Goal: Information Seeking & Learning: Learn about a topic

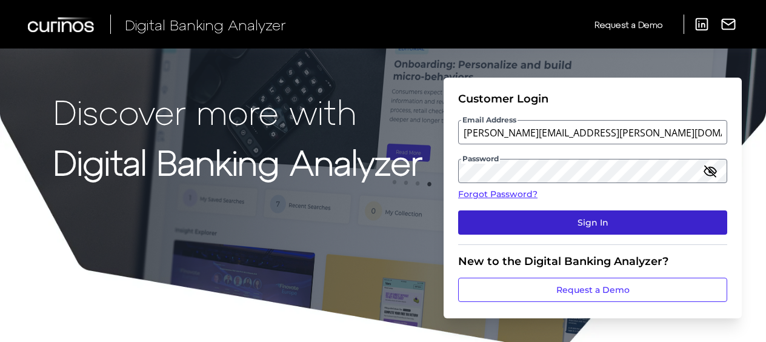
drag, startPoint x: 0, startPoint y: 0, endPoint x: 519, endPoint y: 218, distance: 562.8
click at [519, 218] on button "Sign In" at bounding box center [592, 222] width 269 height 24
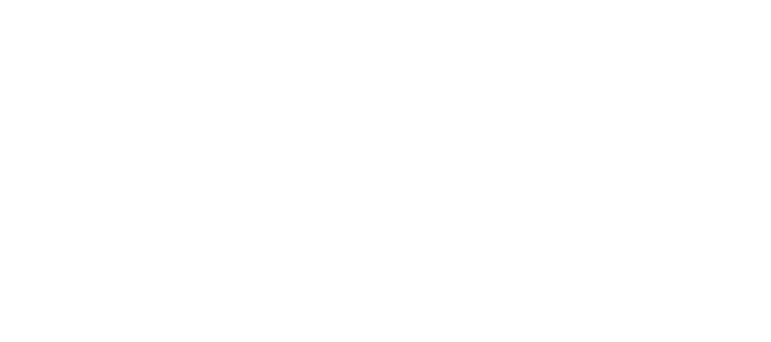
click at [179, 216] on body at bounding box center [385, 171] width 771 height 342
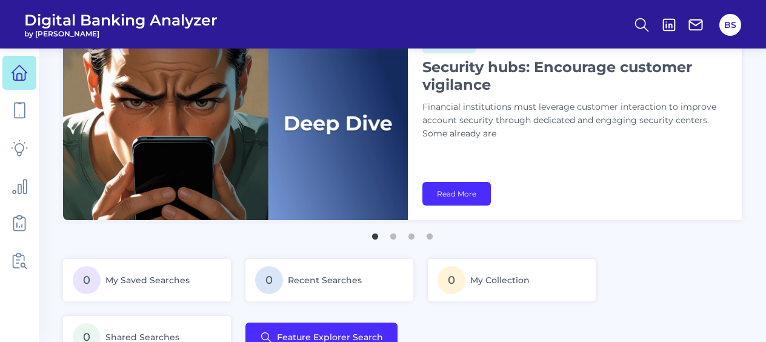
scroll to position [52, 0]
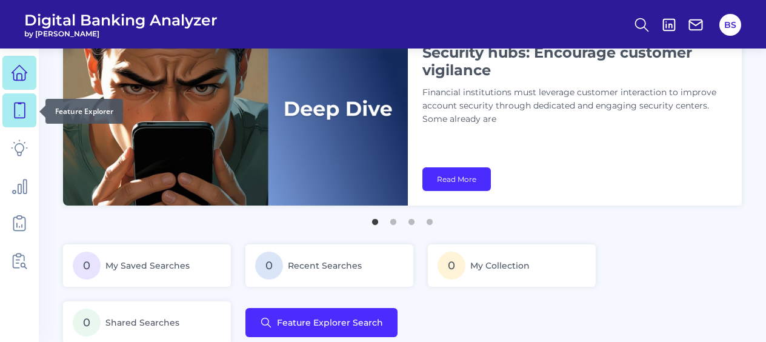
click at [21, 107] on icon at bounding box center [19, 110] width 17 height 17
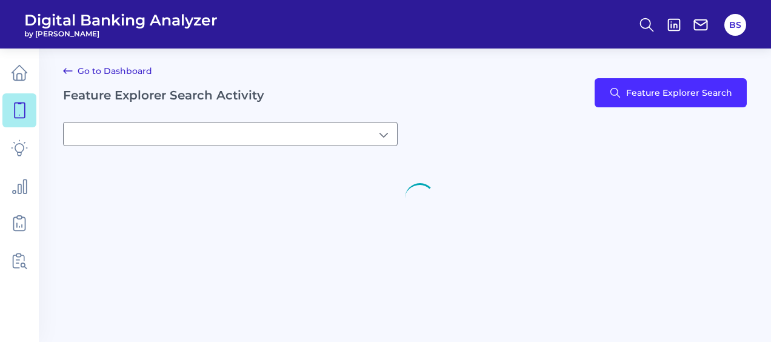
type input "[object Object]My Saved Searches"
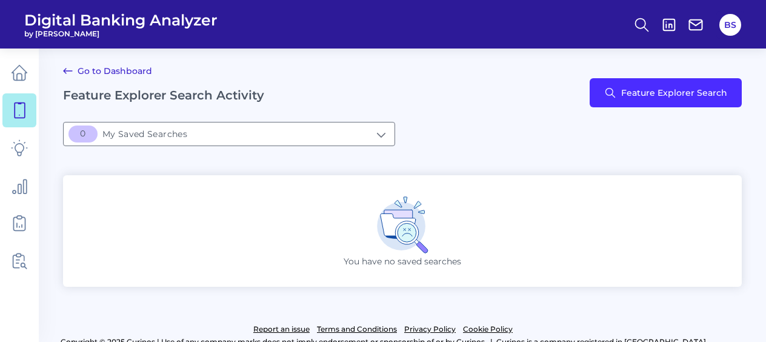
scroll to position [13, 0]
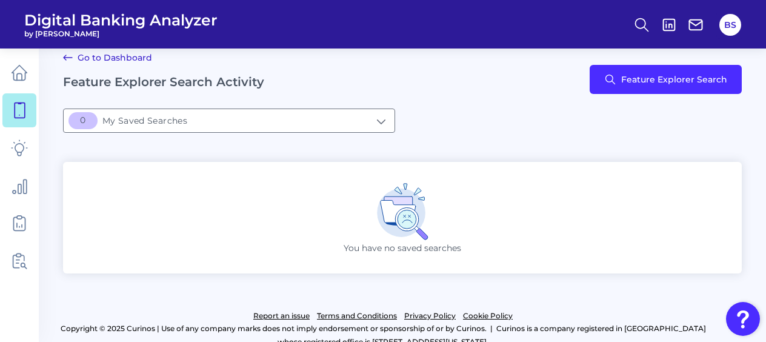
click at [119, 58] on link "Go to Dashboard" at bounding box center [107, 57] width 89 height 15
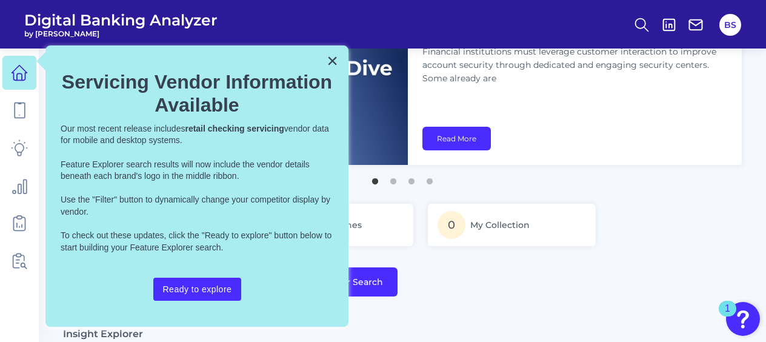
scroll to position [95, 0]
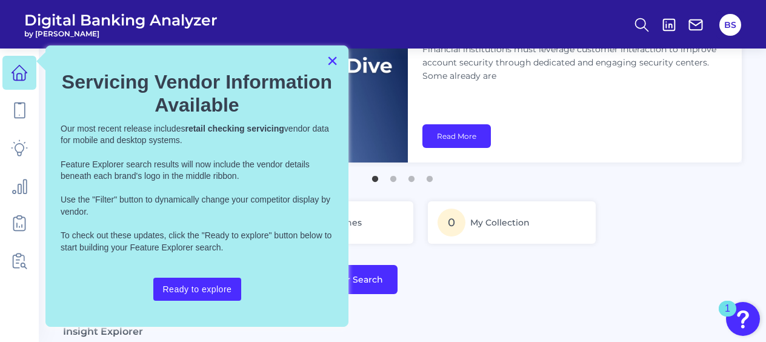
click at [332, 66] on button "×" at bounding box center [333, 60] width 12 height 19
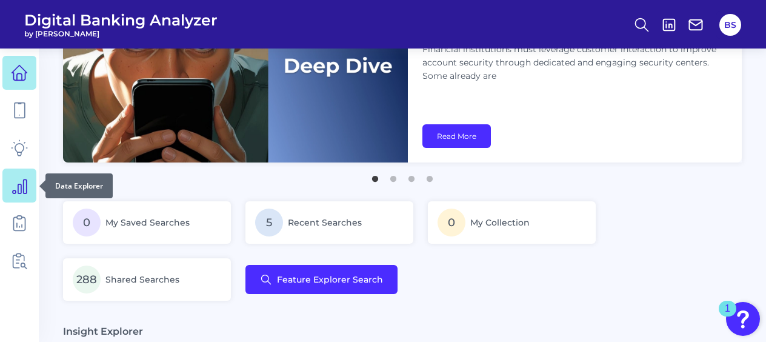
click at [22, 193] on icon at bounding box center [19, 185] width 17 height 17
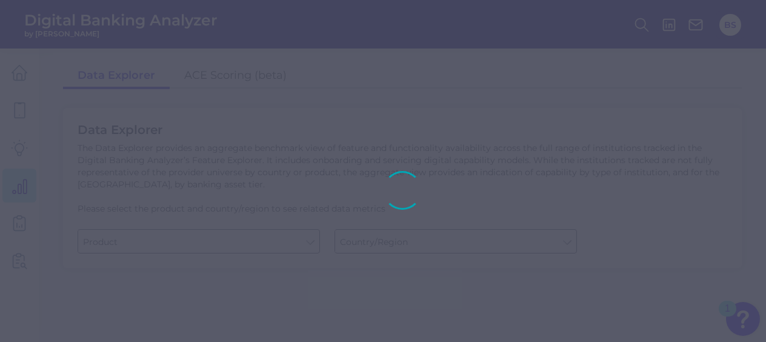
type input "Business Bank Account"
type input "[GEOGRAPHIC_DATA]"
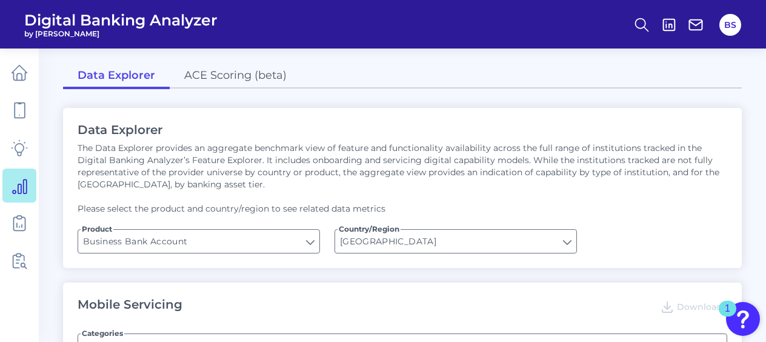
type input "Can you apply for the PRODUCT as a new to brand customer on ANY digital channel?"
type input "Upon opening the app are users immediately prompted to use Touch/Face ID to log…"
type input "Does it offer third-party single sign on?"
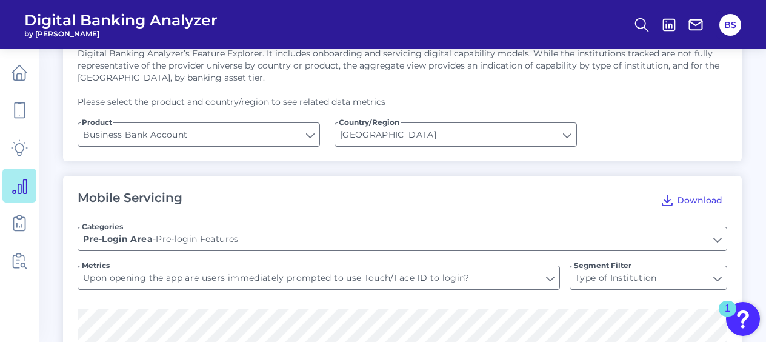
scroll to position [106, 0]
click at [261, 137] on input "Business Bank Account" at bounding box center [198, 135] width 241 height 23
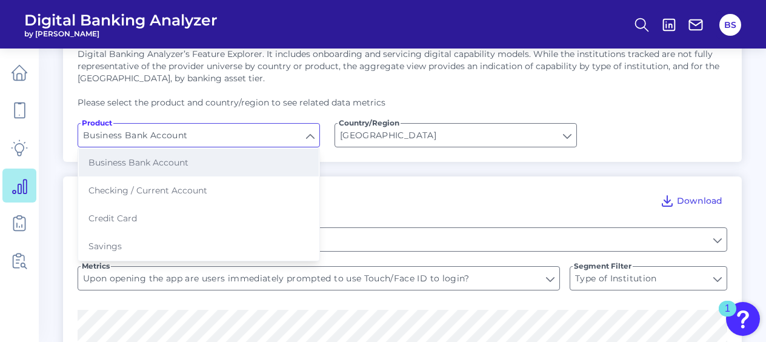
click at [221, 163] on button "Business Bank Account" at bounding box center [199, 163] width 240 height 28
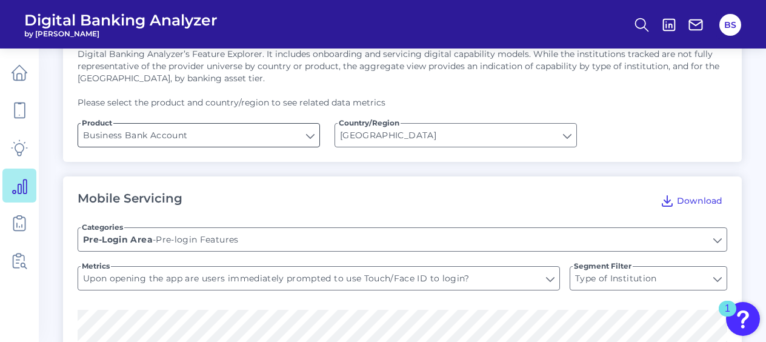
click at [243, 134] on input "Business Bank Account" at bounding box center [198, 135] width 241 height 23
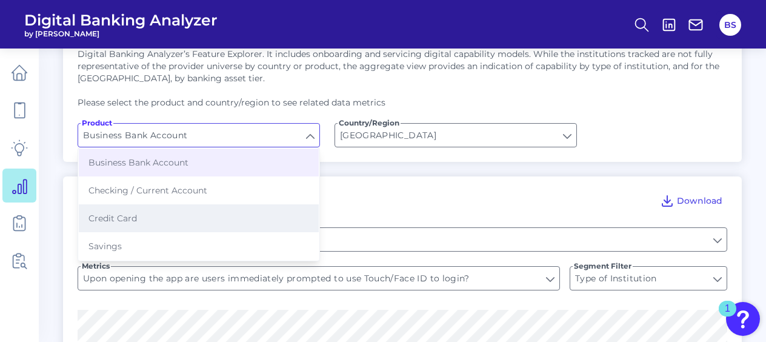
click at [169, 222] on button "Credit Card" at bounding box center [199, 218] width 240 height 28
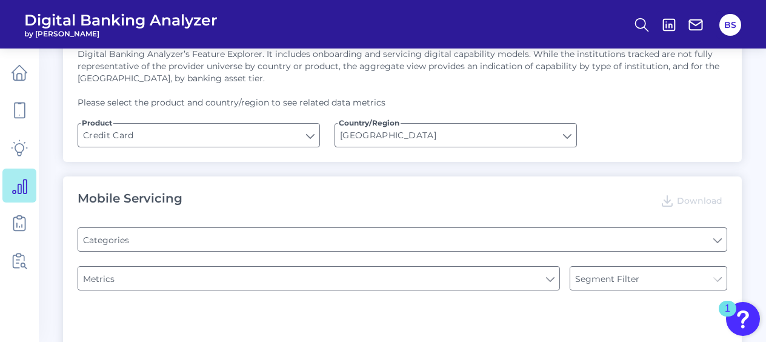
type input "Credit Card"
type input "Type of Institution"
type input "Pre-login Features"
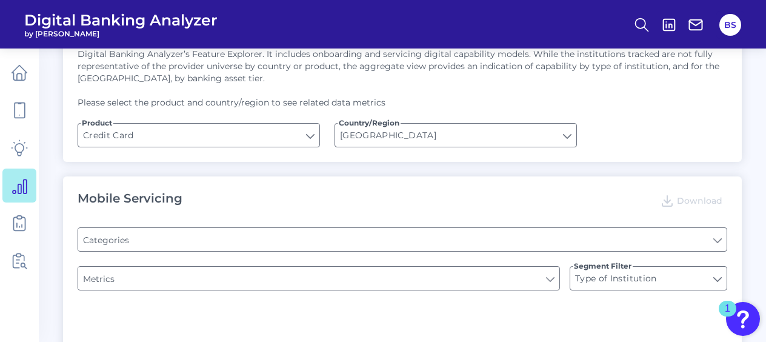
type input "Website Location Finder"
type input "Channel"
type input "Does the app have a Hamburger menu pre-login?"
type input "Is there a branch finder?"
type input "Can you apply for the PRODUCT as a new to brand customer on ANY digital channel?"
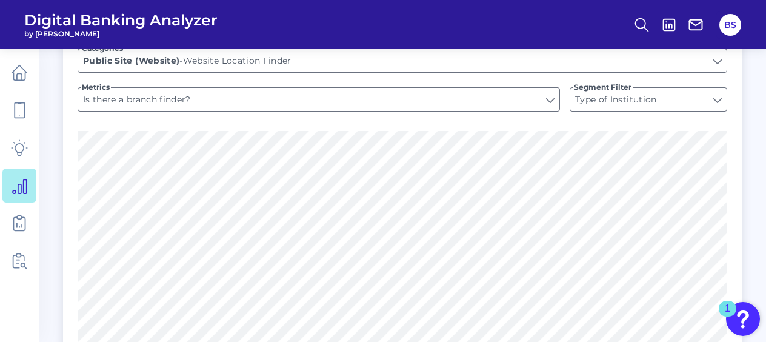
scroll to position [887, 0]
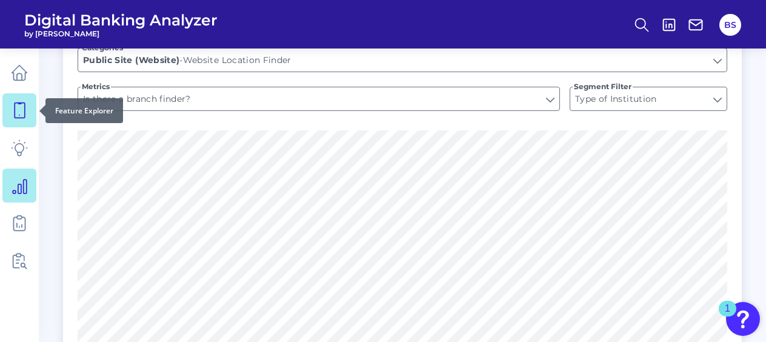
click at [19, 102] on icon at bounding box center [19, 110] width 17 height 17
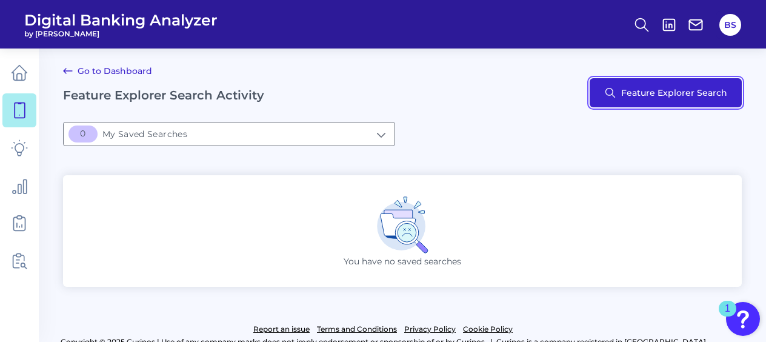
click at [635, 106] on button "Feature Explorer Search" at bounding box center [666, 92] width 152 height 29
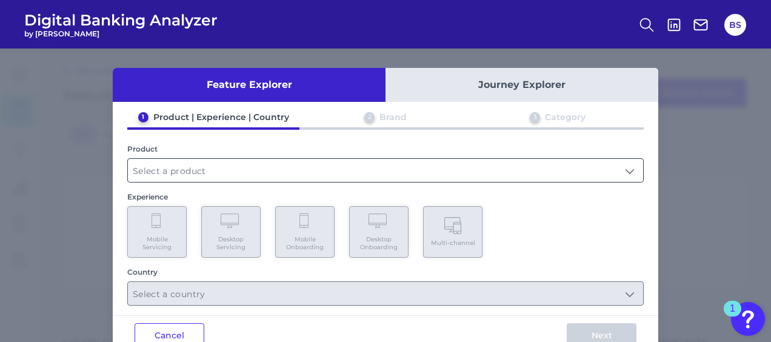
click at [189, 172] on input "text" at bounding box center [385, 170] width 515 height 23
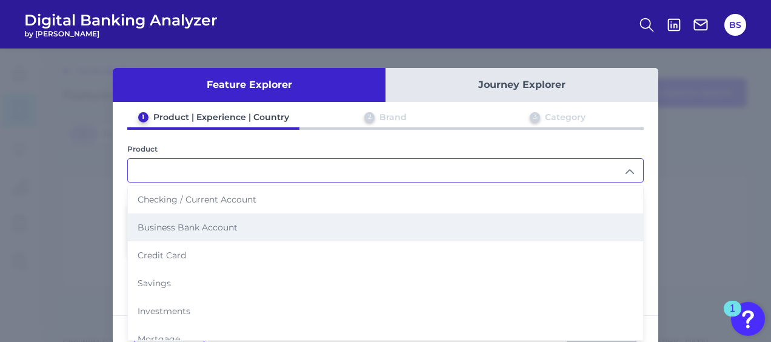
click at [189, 227] on span "Business Bank Account" at bounding box center [188, 227] width 100 height 11
type input "Business Bank Account"
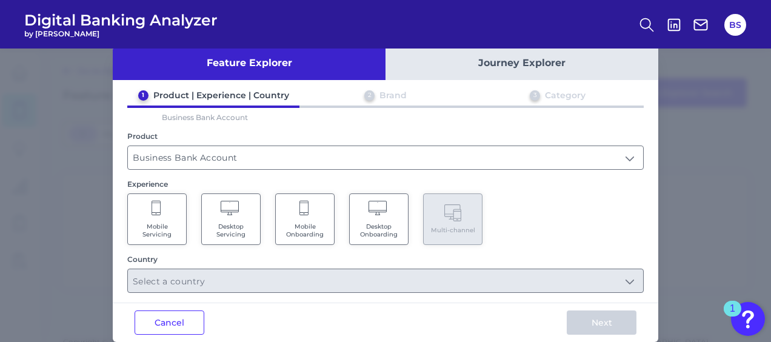
scroll to position [38, 0]
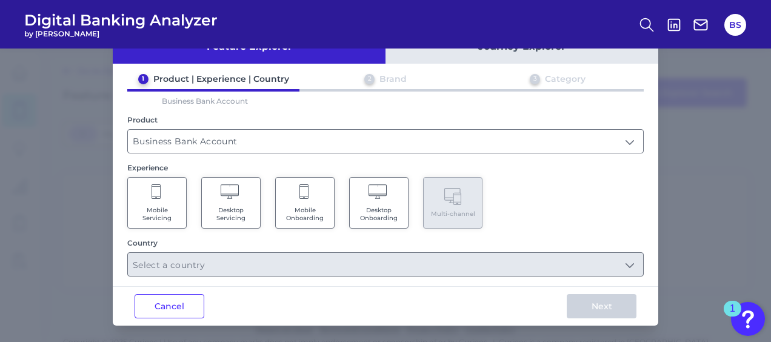
click at [240, 206] on span "Desktop Servicing" at bounding box center [231, 214] width 46 height 16
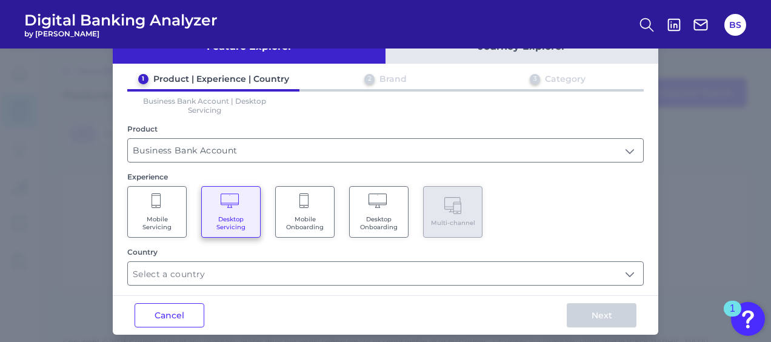
click at [232, 229] on span "Desktop Servicing" at bounding box center [231, 223] width 46 height 16
click at [392, 226] on span "Desktop Onboarding" at bounding box center [379, 223] width 46 height 16
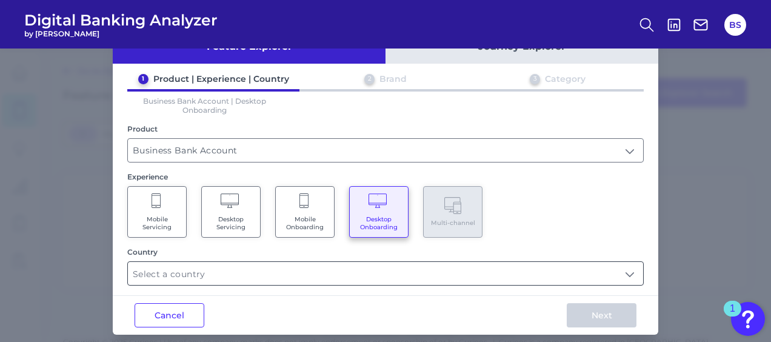
click at [506, 270] on input "text" at bounding box center [385, 273] width 515 height 23
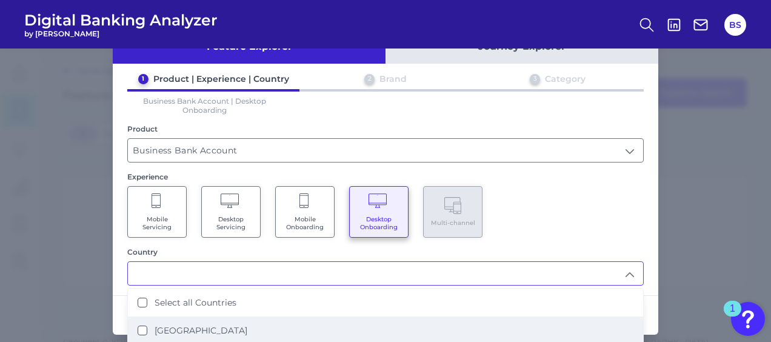
click at [155, 325] on label "[GEOGRAPHIC_DATA]" at bounding box center [201, 330] width 93 height 11
type input "Select all Countries"
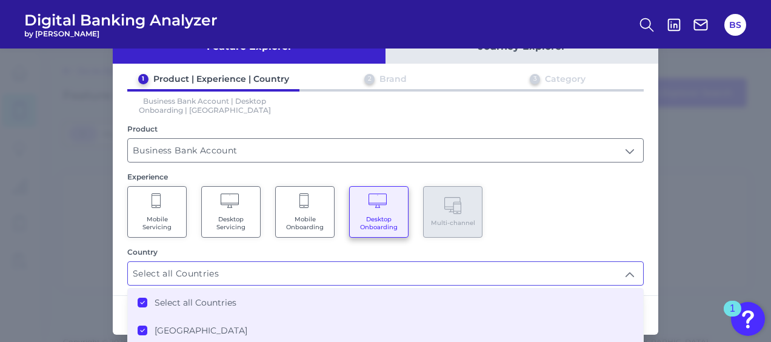
click at [525, 238] on div "1 Product | Experience | Country 2 Brand 3 Category Business Bank Account | Des…" at bounding box center [386, 179] width 546 height 212
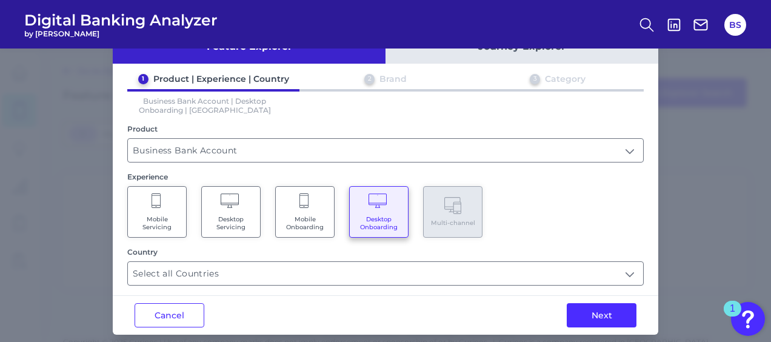
drag, startPoint x: 589, startPoint y: 313, endPoint x: 579, endPoint y: 317, distance: 10.9
click at [579, 317] on button "Next" at bounding box center [602, 315] width 70 height 24
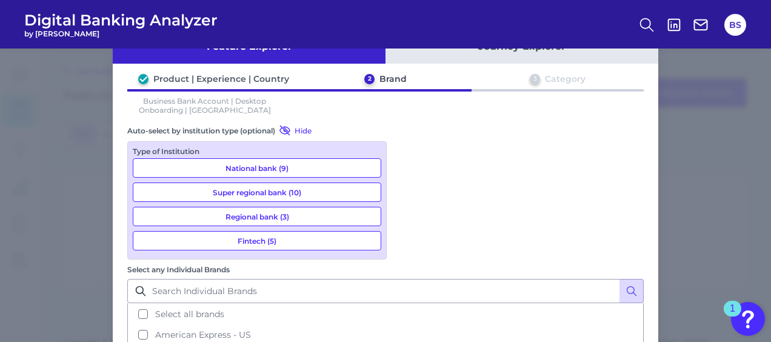
scroll to position [38, 0]
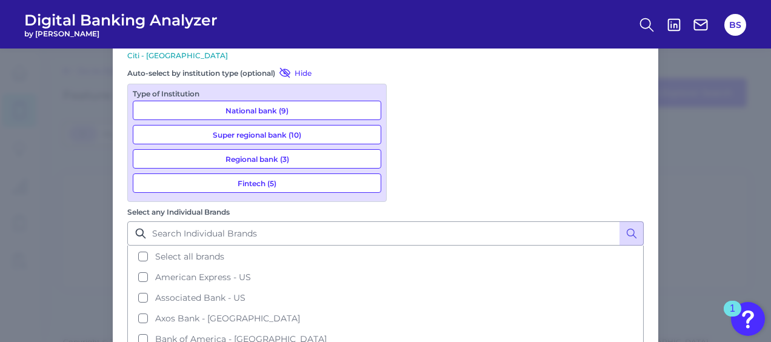
scroll to position [126, 0]
click at [270, 106] on button "National bank (9)" at bounding box center [257, 109] width 249 height 19
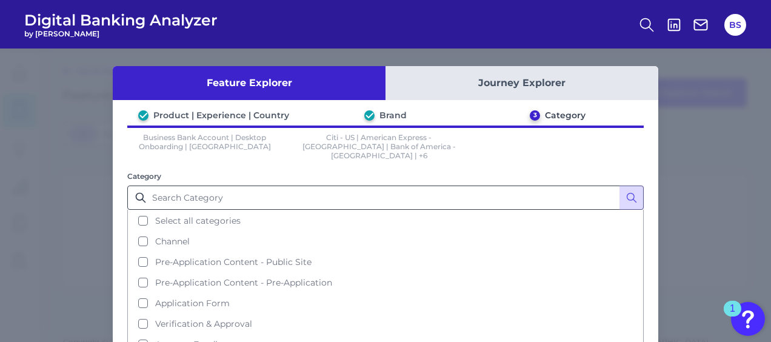
scroll to position [2, 0]
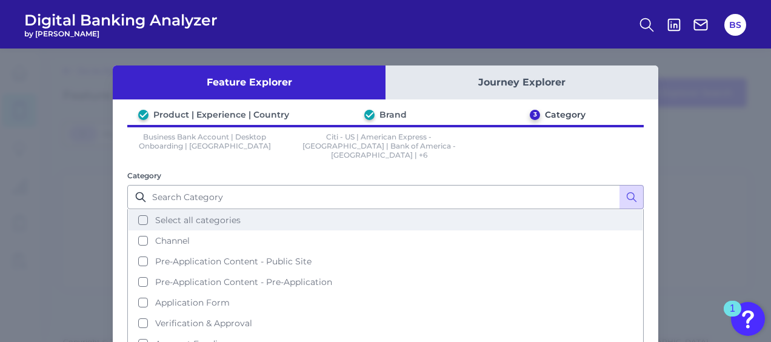
click at [144, 210] on button "Select all categories" at bounding box center [386, 220] width 514 height 21
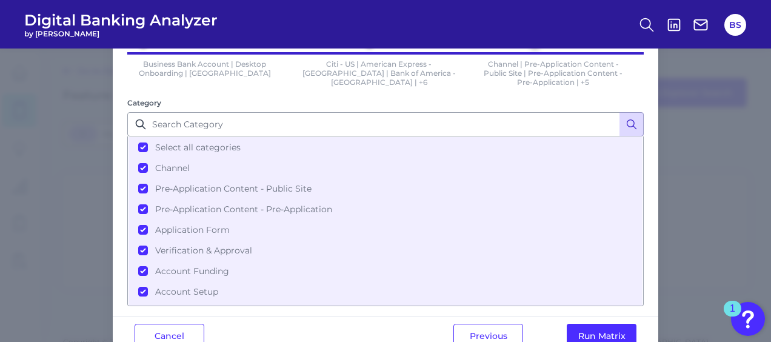
scroll to position [10, 0]
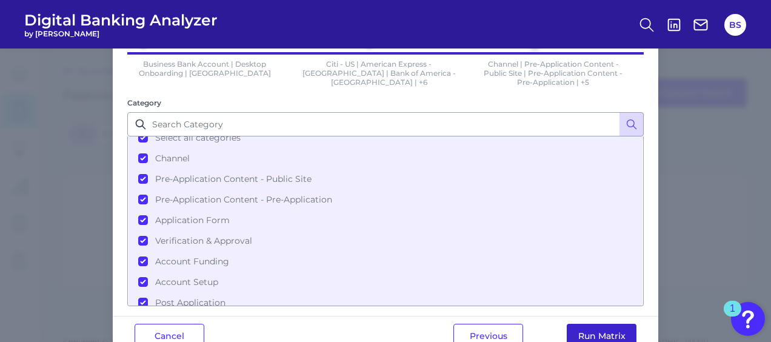
click at [610, 331] on button "Run Matrix" at bounding box center [602, 336] width 70 height 24
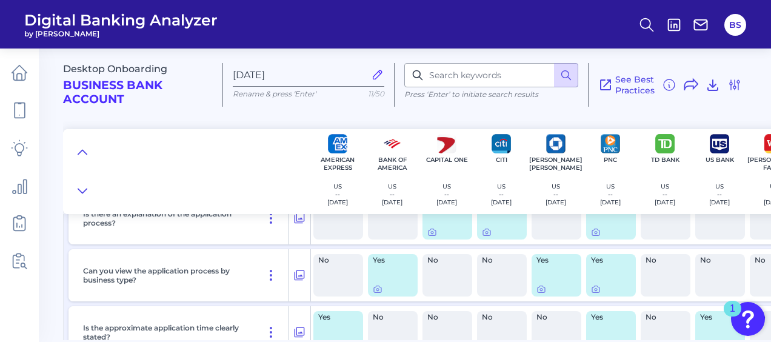
scroll to position [2401, 0]
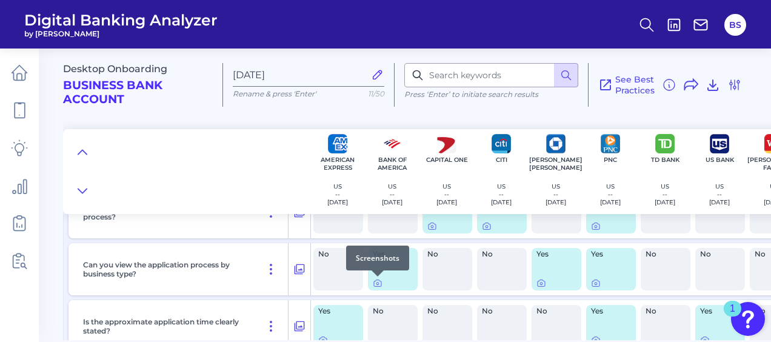
click at [377, 278] on div at bounding box center [378, 276] width 12 height 12
click at [377, 287] on icon at bounding box center [377, 283] width 7 height 7
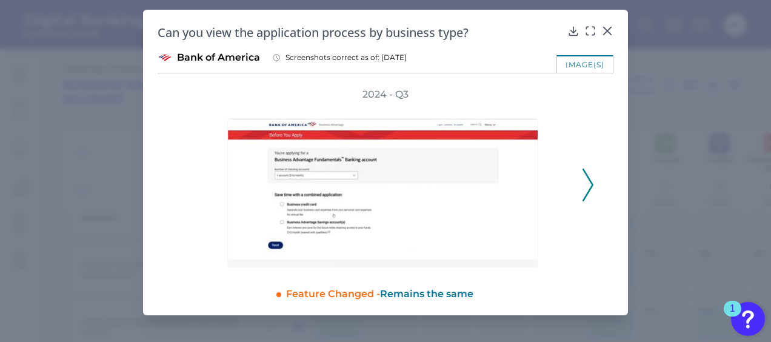
click at [586, 189] on icon at bounding box center [588, 185] width 11 height 33
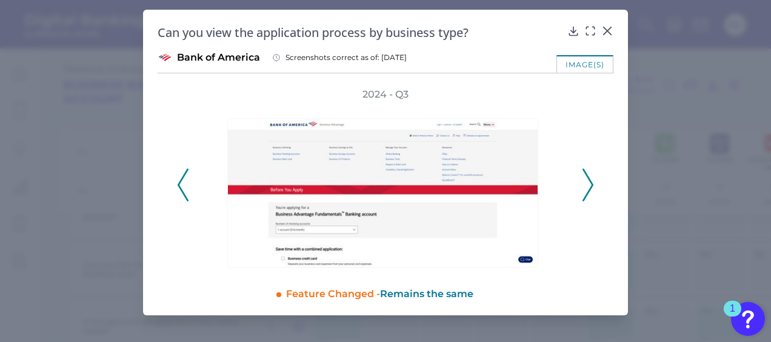
click at [586, 189] on icon at bounding box center [588, 185] width 11 height 33
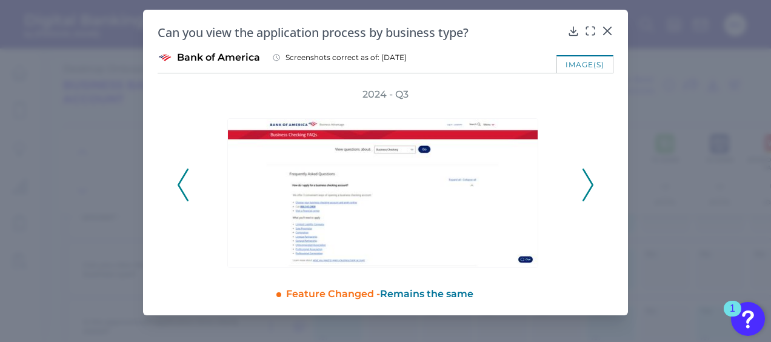
click at [584, 189] on icon at bounding box center [588, 185] width 11 height 33
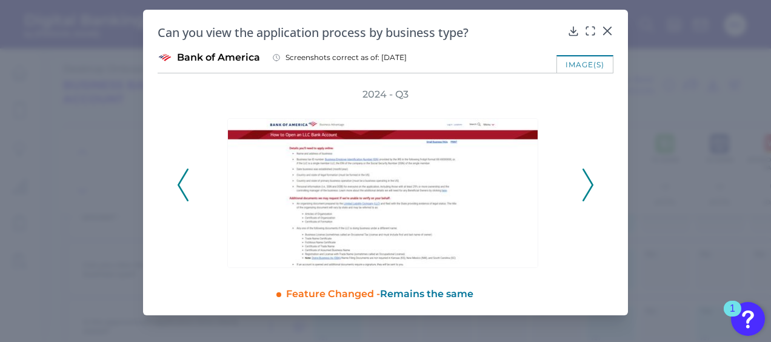
click at [584, 189] on icon at bounding box center [588, 185] width 11 height 33
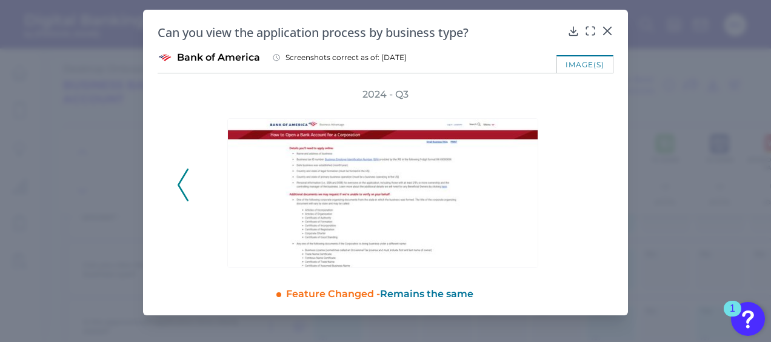
click at [584, 189] on div "2024 - Q3" at bounding box center [385, 178] width 417 height 180
click at [185, 193] on icon at bounding box center [183, 185] width 11 height 33
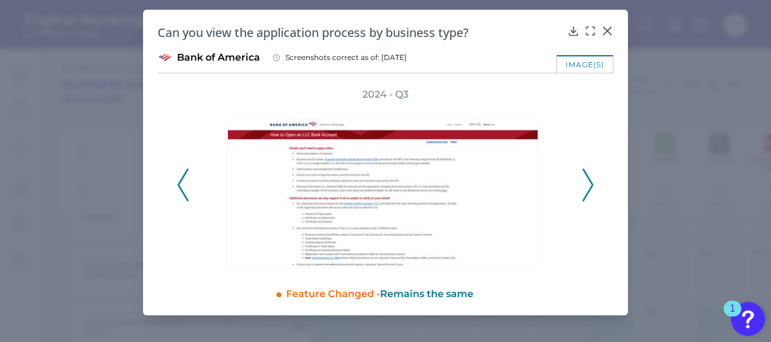
click at [185, 193] on icon at bounding box center [183, 185] width 11 height 33
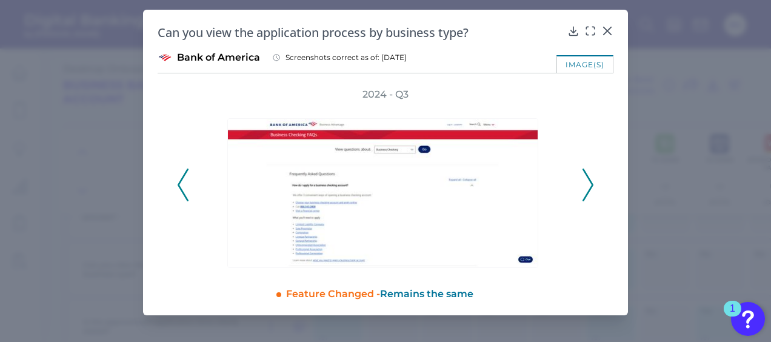
click at [185, 193] on icon at bounding box center [183, 185] width 11 height 33
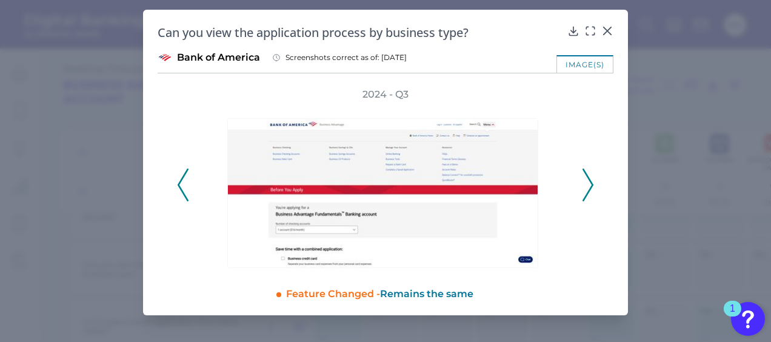
click at [185, 193] on icon at bounding box center [183, 185] width 11 height 33
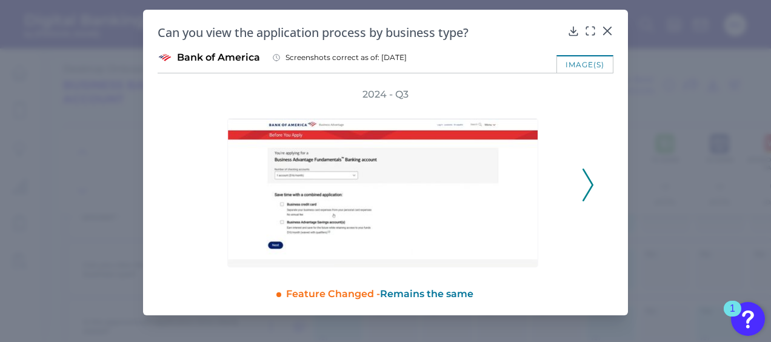
click at [185, 193] on div "2024 - Q3" at bounding box center [385, 178] width 417 height 180
click at [611, 29] on icon at bounding box center [607, 31] width 12 height 12
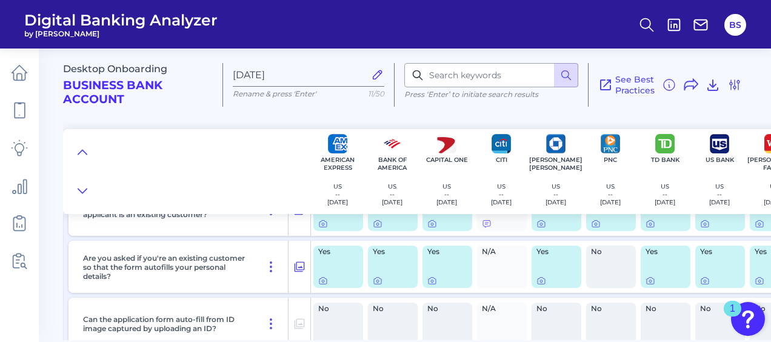
scroll to position [2750, 0]
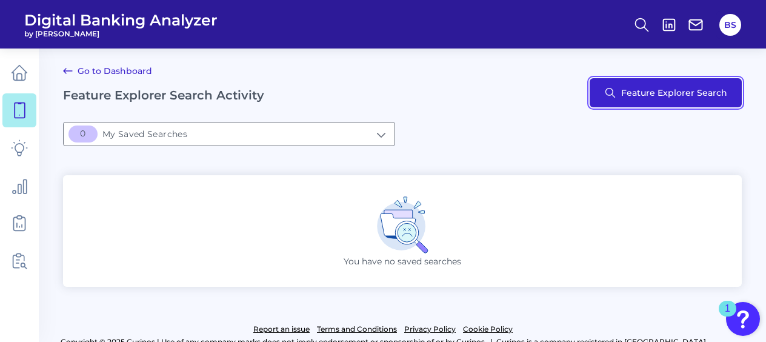
click at [654, 93] on button "Feature Explorer Search" at bounding box center [666, 92] width 152 height 29
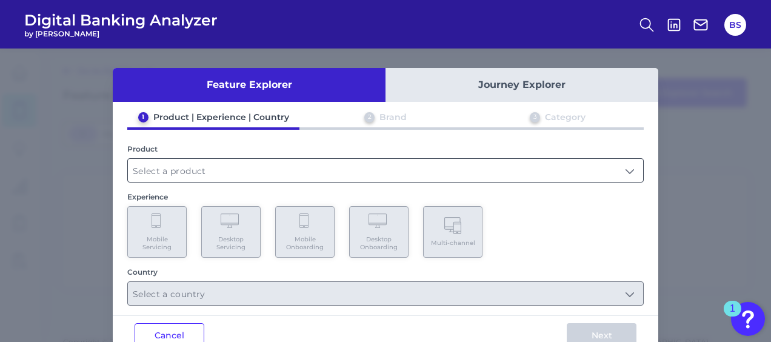
click at [386, 179] on input "text" at bounding box center [385, 170] width 515 height 23
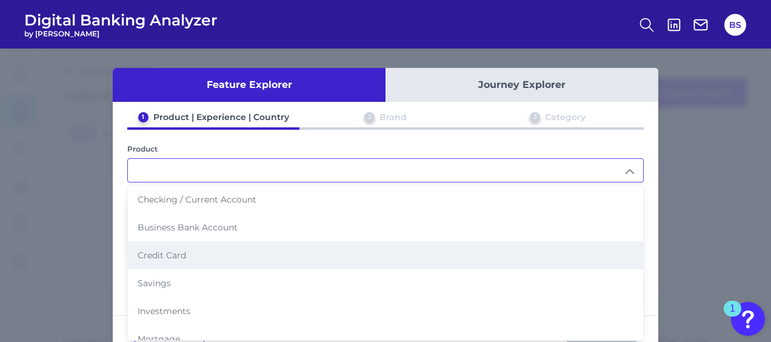
click at [198, 244] on li "Credit Card" at bounding box center [385, 255] width 515 height 28
type input "Credit Card"
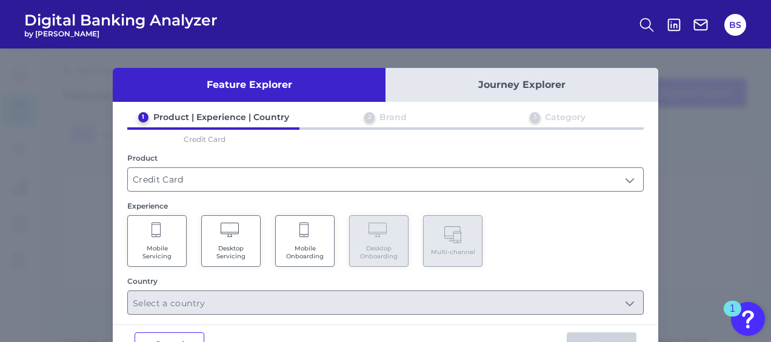
scroll to position [38, 0]
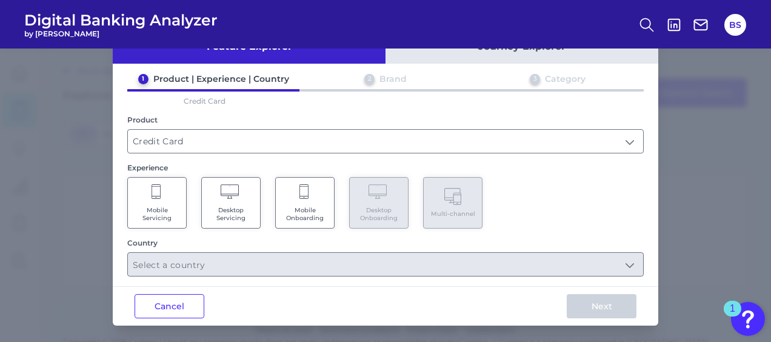
click at [229, 188] on icon at bounding box center [231, 192] width 21 height 17
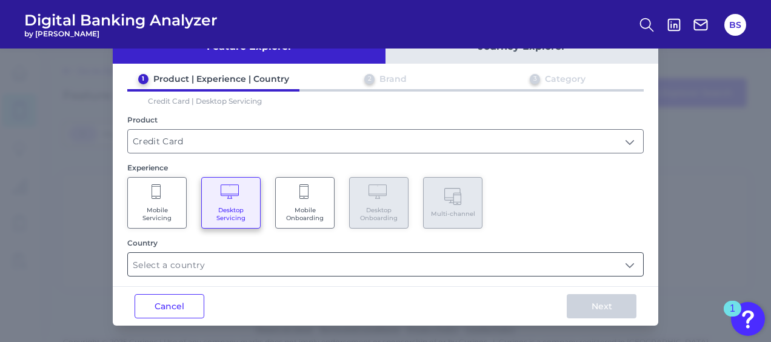
click at [338, 267] on input "text" at bounding box center [385, 264] width 515 height 23
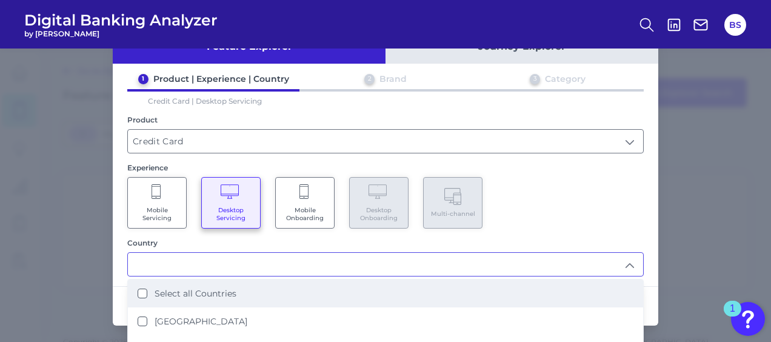
click at [141, 292] on Countries "Select all Countries" at bounding box center [143, 294] width 10 height 10
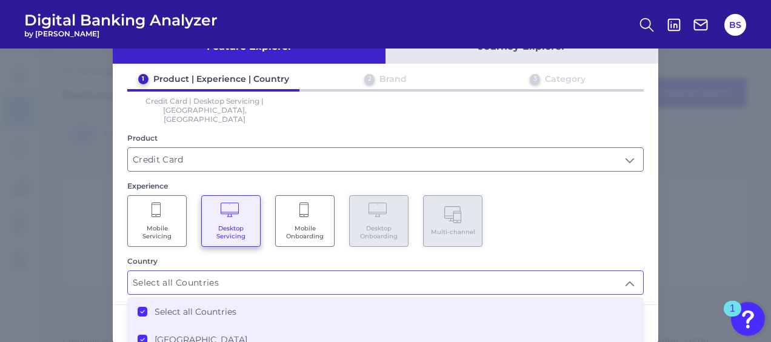
click at [141, 338] on icon at bounding box center [143, 339] width 4 height 2
type input "[GEOGRAPHIC_DATA]"
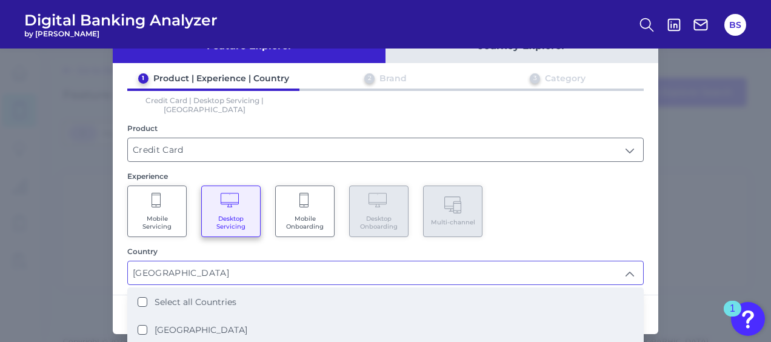
scroll to position [56, 0]
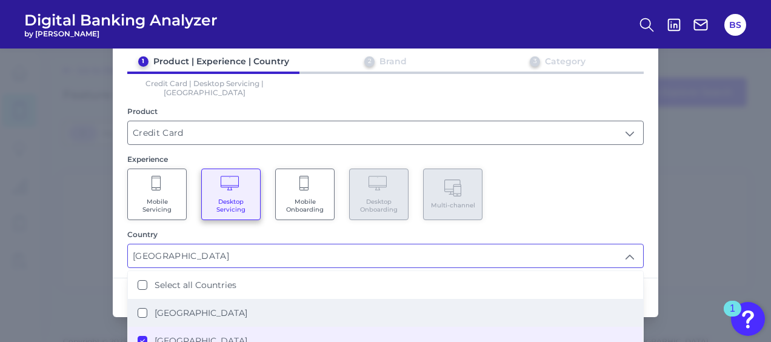
click at [549, 244] on input "[GEOGRAPHIC_DATA]" at bounding box center [385, 255] width 515 height 23
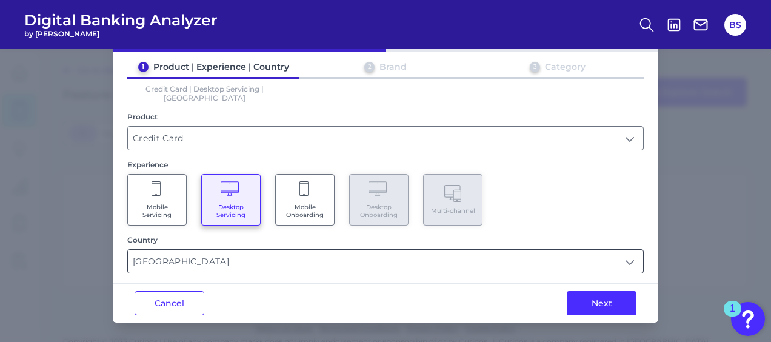
scroll to position [38, 0]
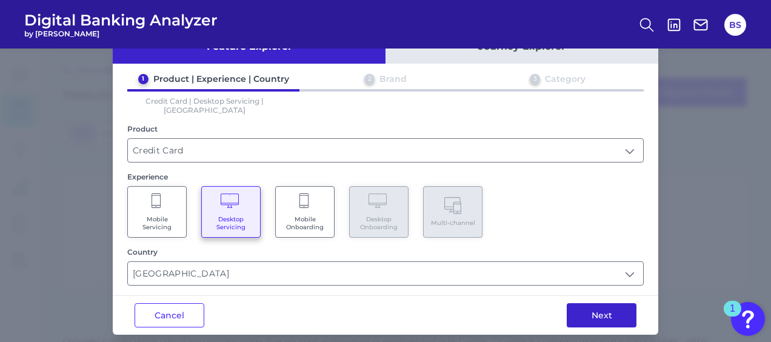
click at [601, 303] on button "Next" at bounding box center [602, 315] width 70 height 24
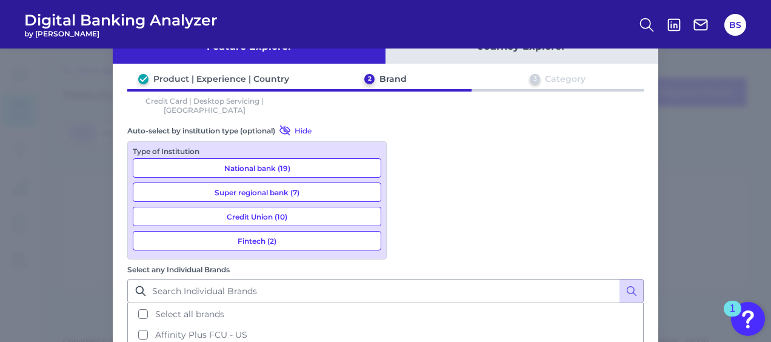
click at [249, 158] on button "National bank (19)" at bounding box center [257, 167] width 249 height 19
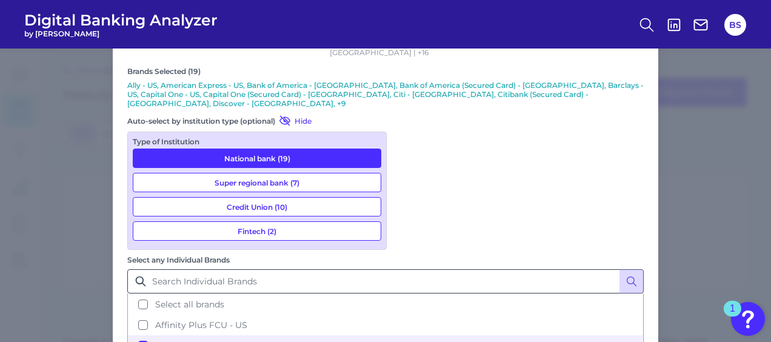
scroll to position [107, 0]
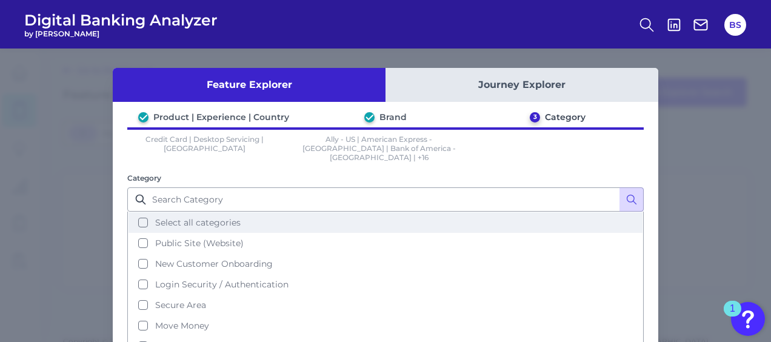
click at [138, 212] on button "Select all categories" at bounding box center [386, 222] width 514 height 21
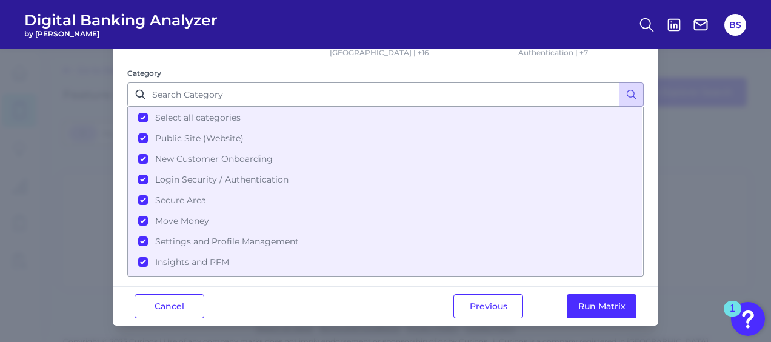
scroll to position [106, 0]
click at [584, 315] on button "Run Matrix" at bounding box center [602, 305] width 70 height 24
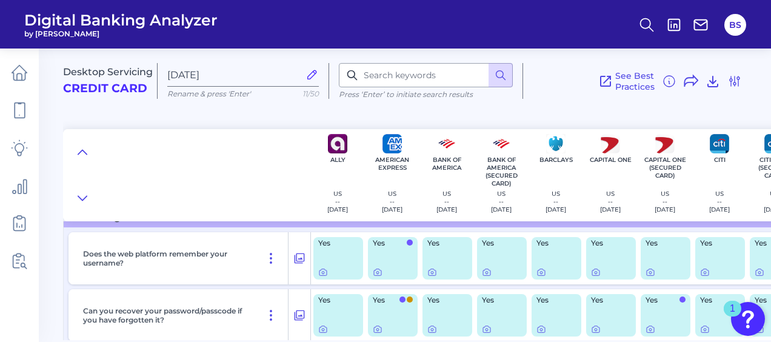
scroll to position [909, 0]
click at [426, 270] on div "Yes" at bounding box center [448, 257] width 50 height 42
click at [436, 273] on icon at bounding box center [432, 272] width 10 height 10
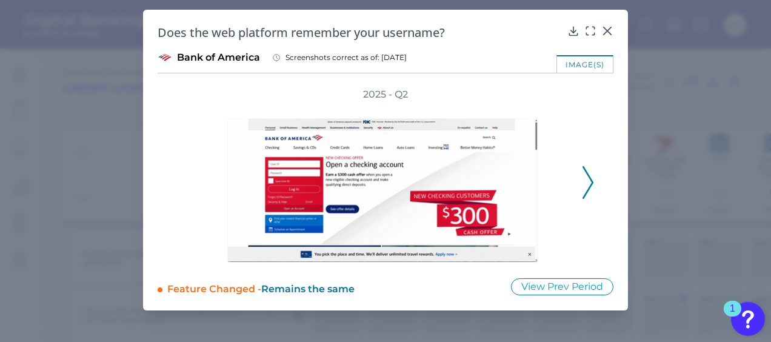
click at [594, 183] on button at bounding box center [588, 182] width 12 height 33
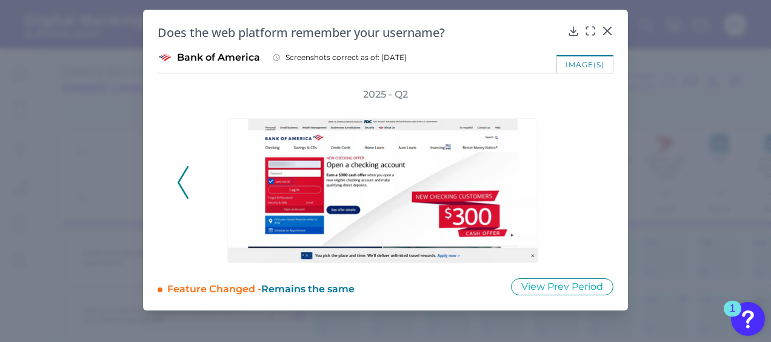
click at [594, 183] on div "2025 - Q2" at bounding box center [385, 175] width 417 height 175
click at [608, 31] on icon at bounding box center [607, 30] width 7 height 7
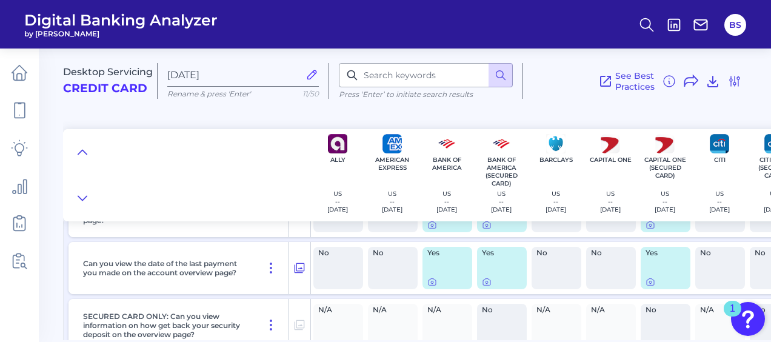
scroll to position [2414, 0]
click at [46, 296] on main "Desktop Servicing Credit Card [DATE] Rename & press 'Enter' 11/50 Press ‘Enter’…" at bounding box center [385, 171] width 771 height 342
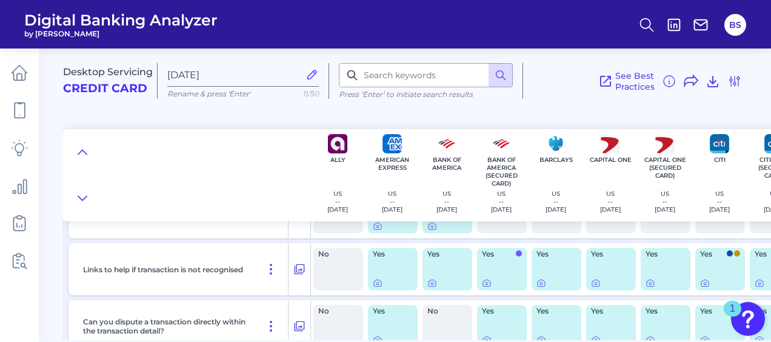
scroll to position [4806, 0]
click at [543, 286] on icon at bounding box center [542, 283] width 10 height 10
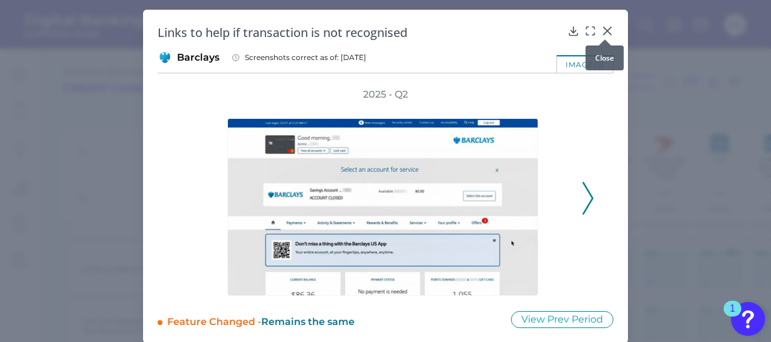
click at [608, 28] on icon at bounding box center [607, 30] width 7 height 7
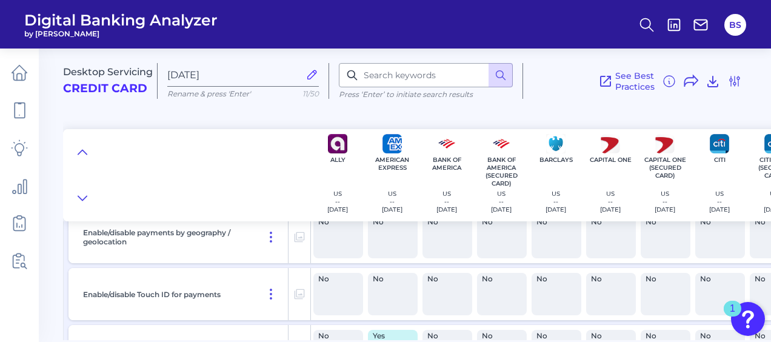
scroll to position [7856, 0]
